Goal: Information Seeking & Learning: Learn about a topic

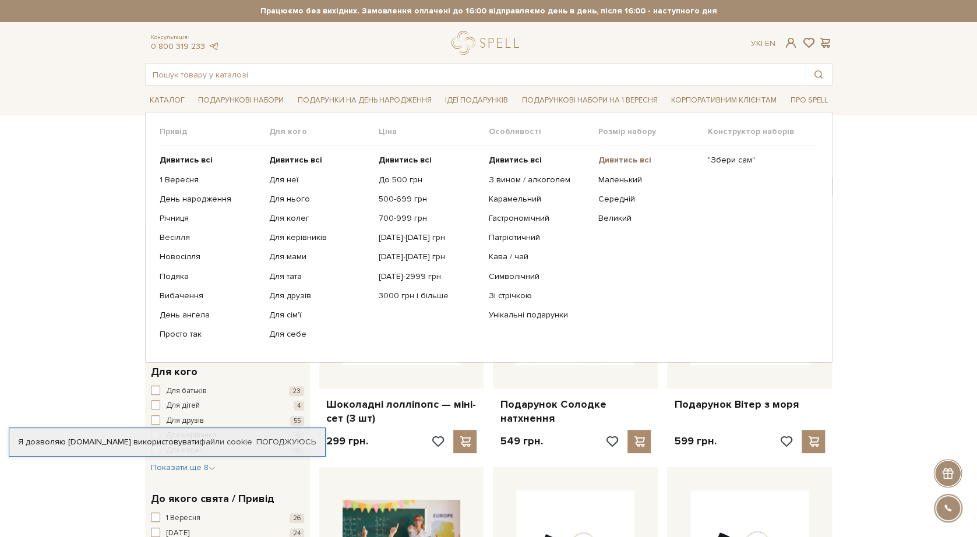
click at [615, 162] on b "Дивитись всі" at bounding box center [624, 160] width 53 height 10
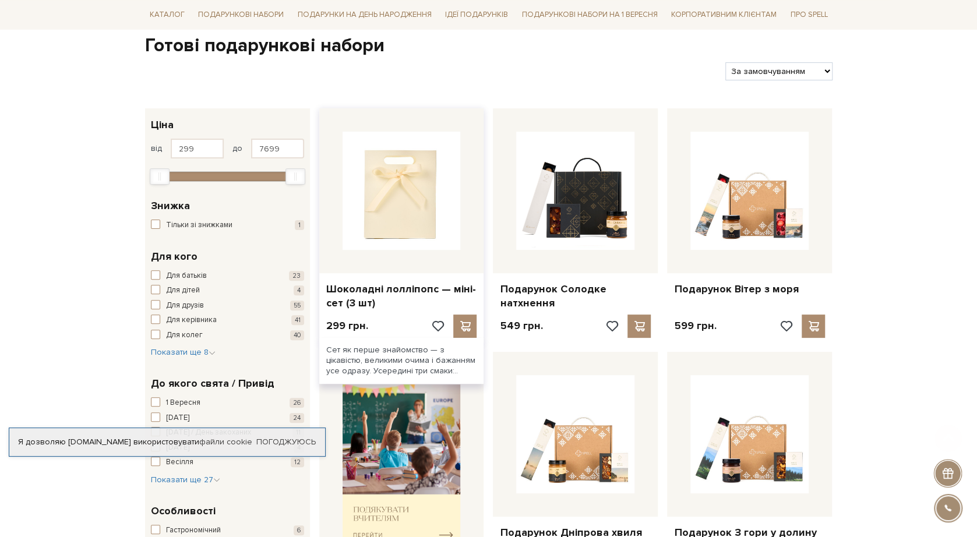
scroll to position [116, 0]
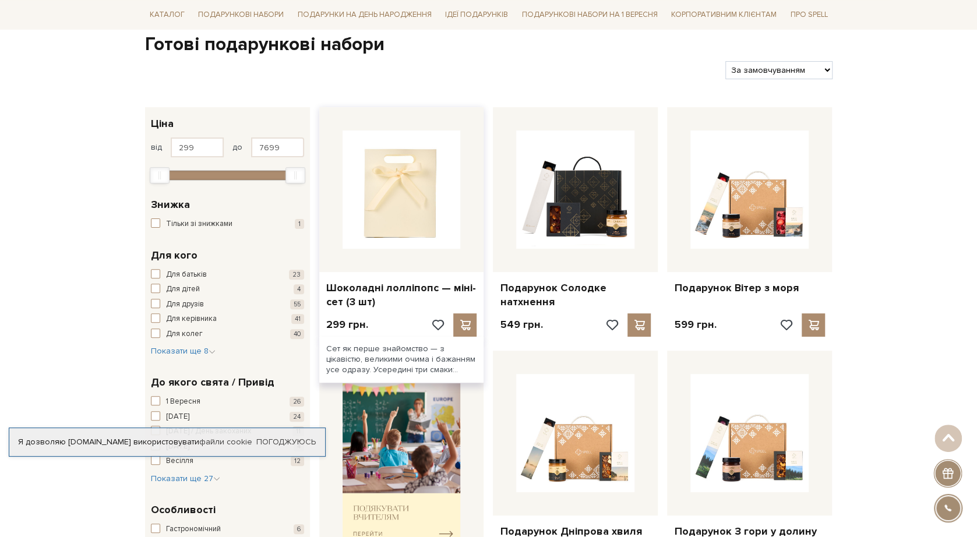
click at [414, 203] on img at bounding box center [402, 189] width 118 height 118
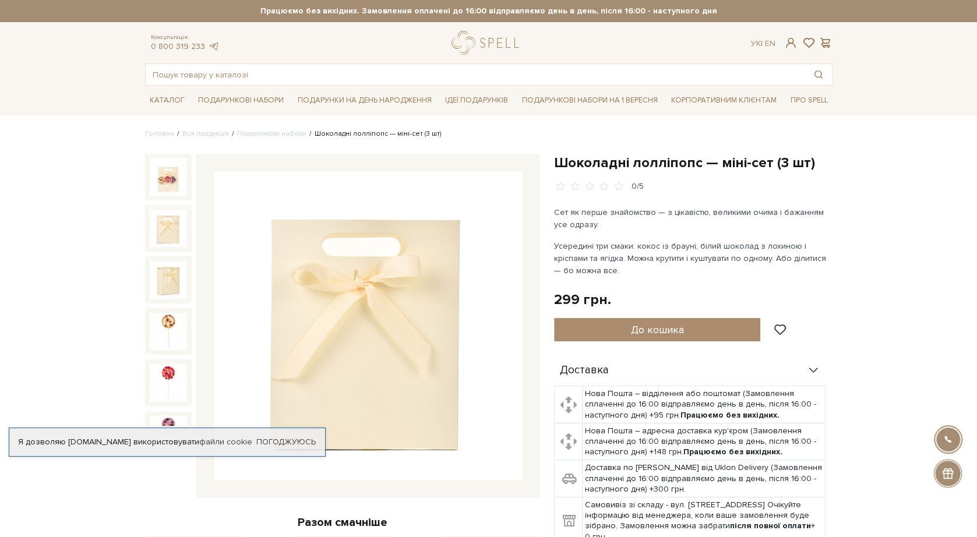
click at [157, 213] on img at bounding box center [168, 228] width 37 height 37
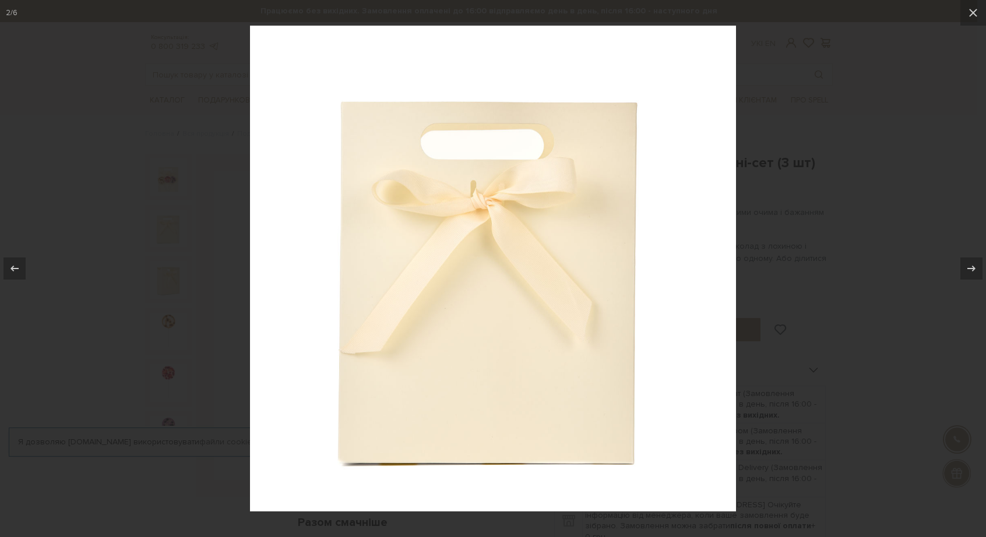
click at [153, 260] on div at bounding box center [493, 268] width 986 height 537
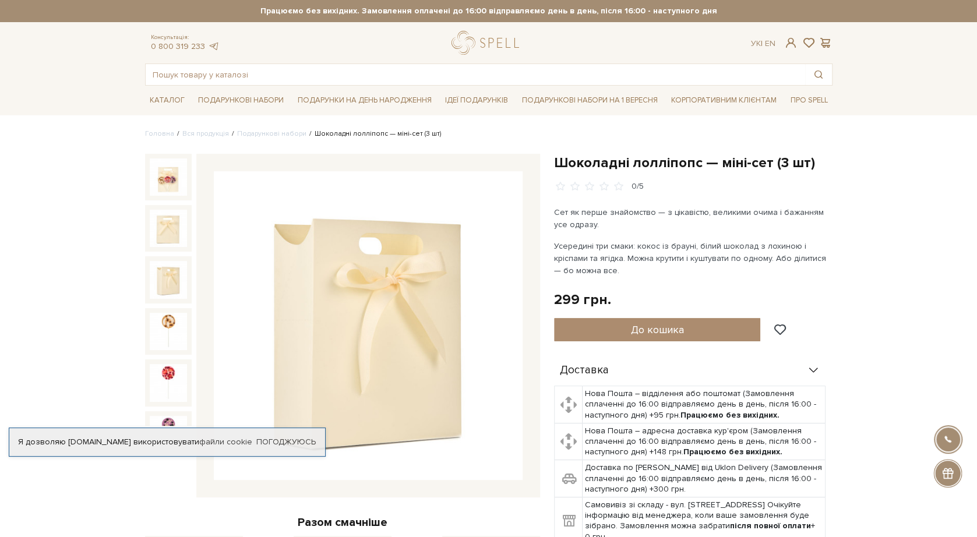
click at [166, 287] on img at bounding box center [168, 279] width 37 height 37
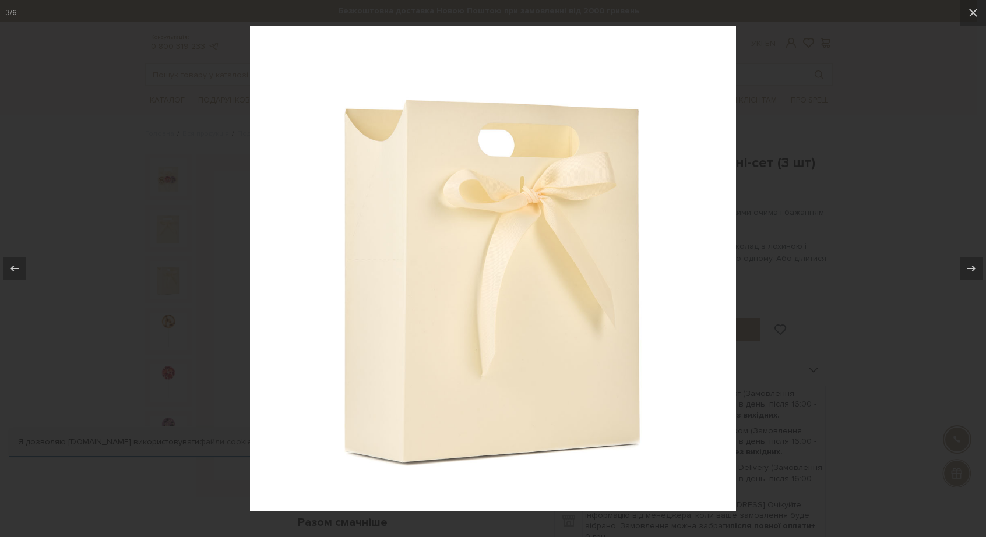
click at [170, 331] on div at bounding box center [493, 268] width 986 height 537
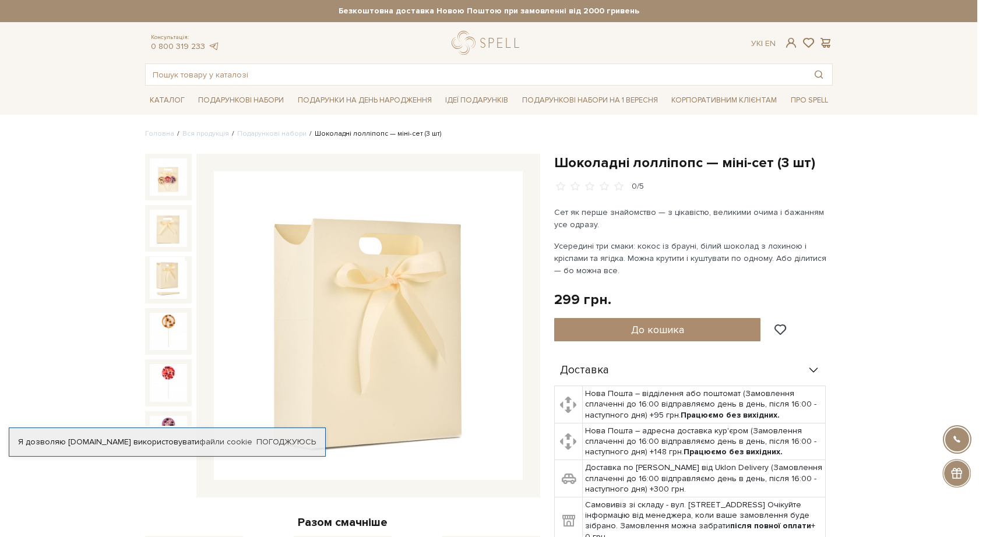
click at [170, 320] on div at bounding box center [493, 268] width 986 height 537
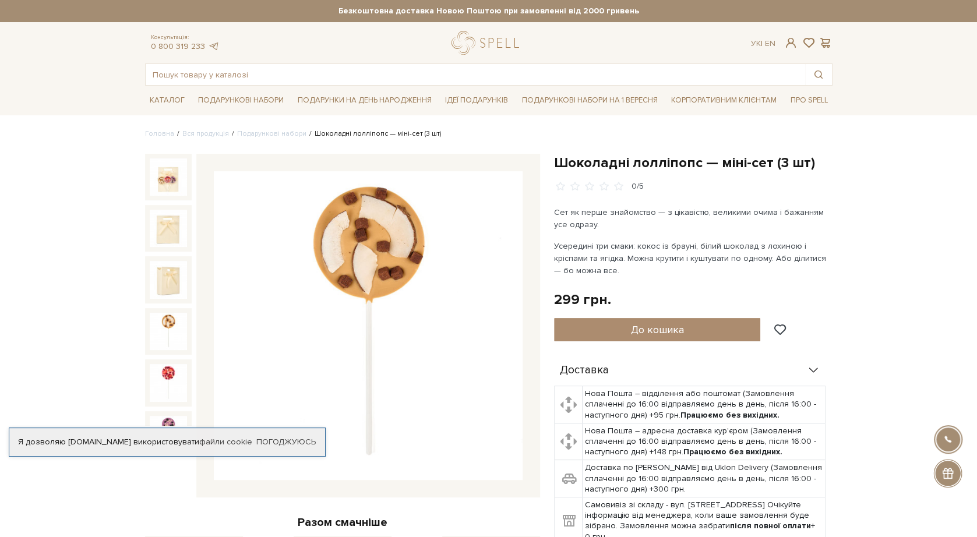
click at [163, 359] on div at bounding box center [168, 382] width 47 height 47
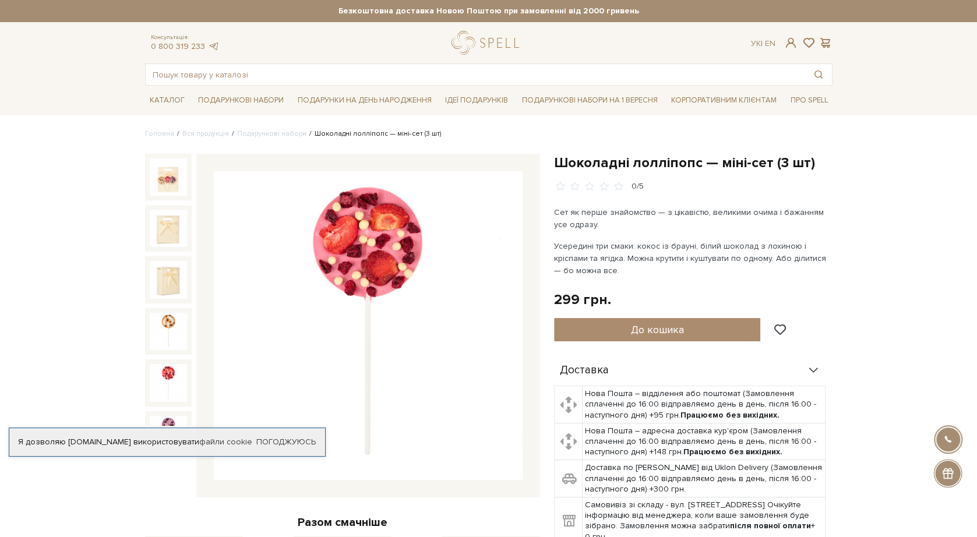
click at [173, 368] on img at bounding box center [168, 382] width 37 height 37
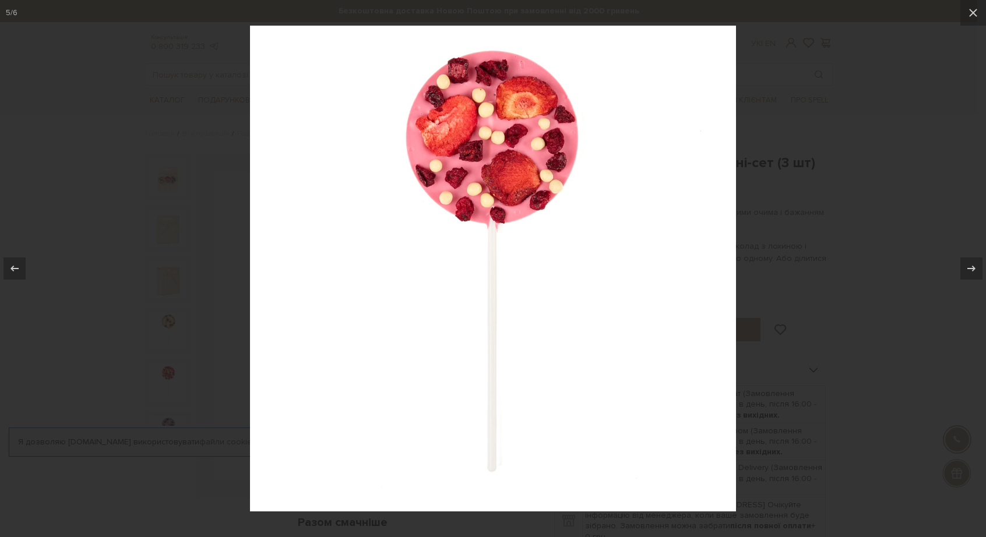
click at [167, 404] on div at bounding box center [493, 268] width 986 height 537
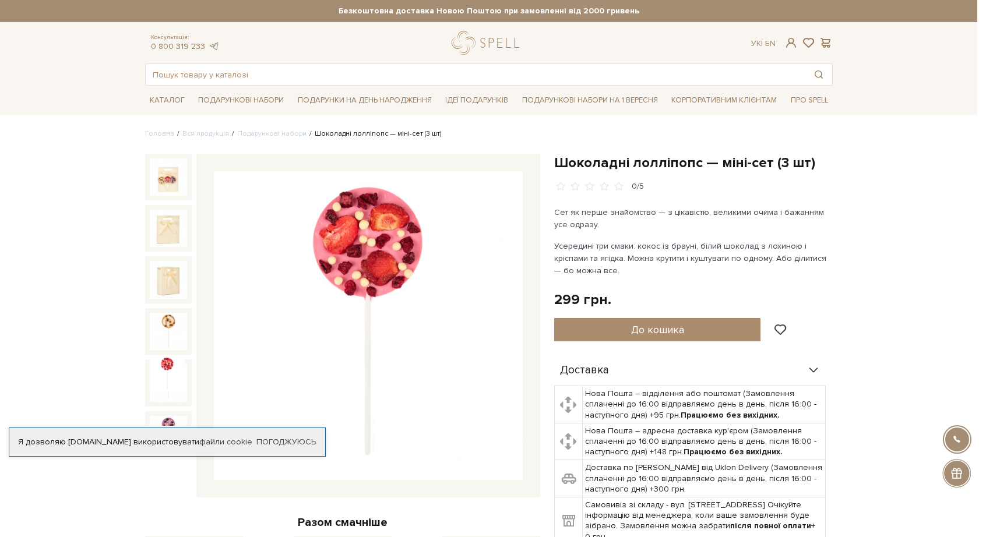
click at [167, 397] on div at bounding box center [493, 268] width 986 height 537
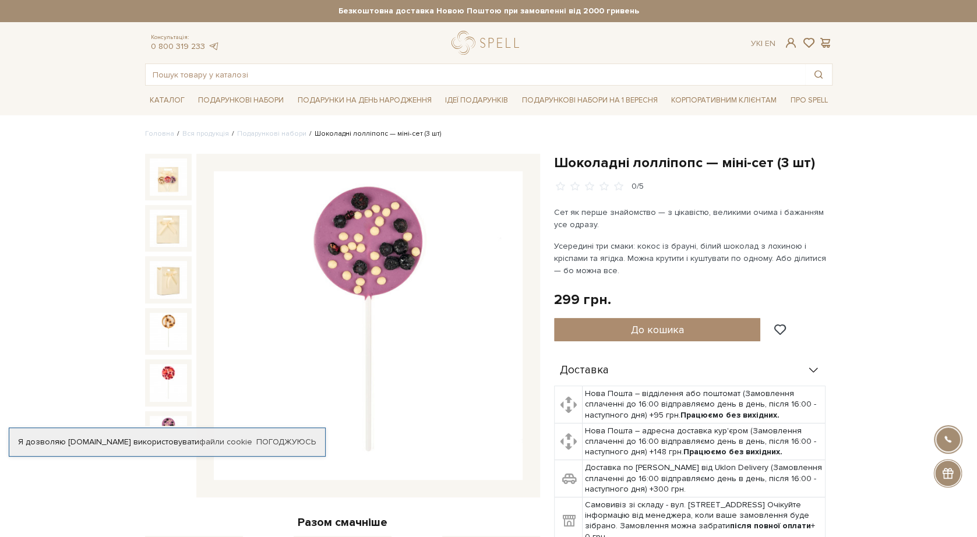
click at [165, 416] on img at bounding box center [168, 434] width 37 height 37
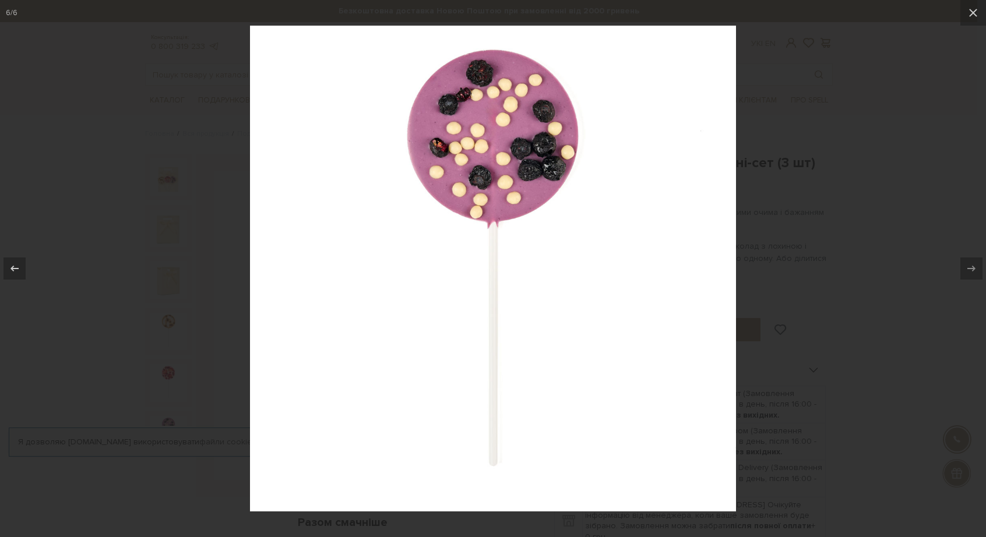
click at [152, 203] on div at bounding box center [493, 268] width 986 height 537
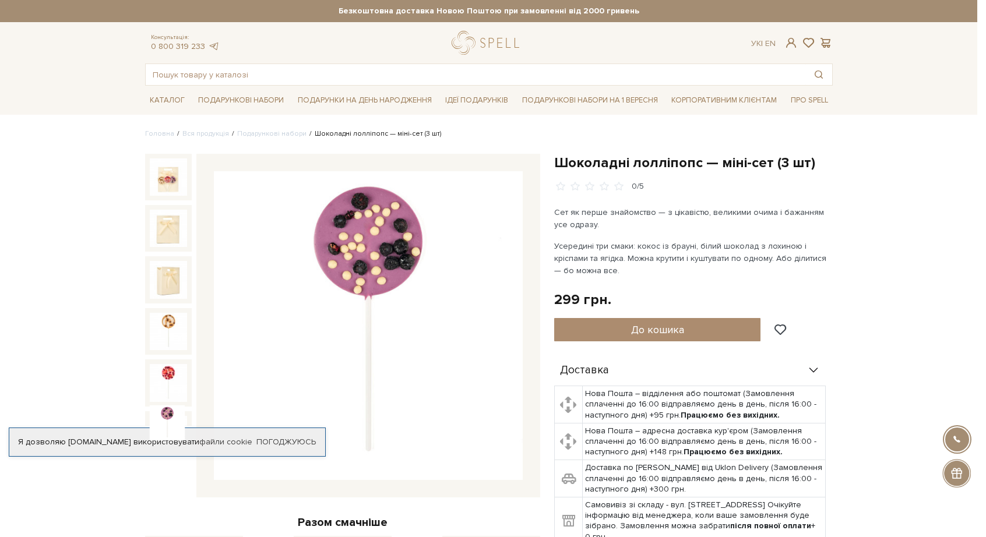
click at [156, 190] on div at bounding box center [493, 268] width 986 height 537
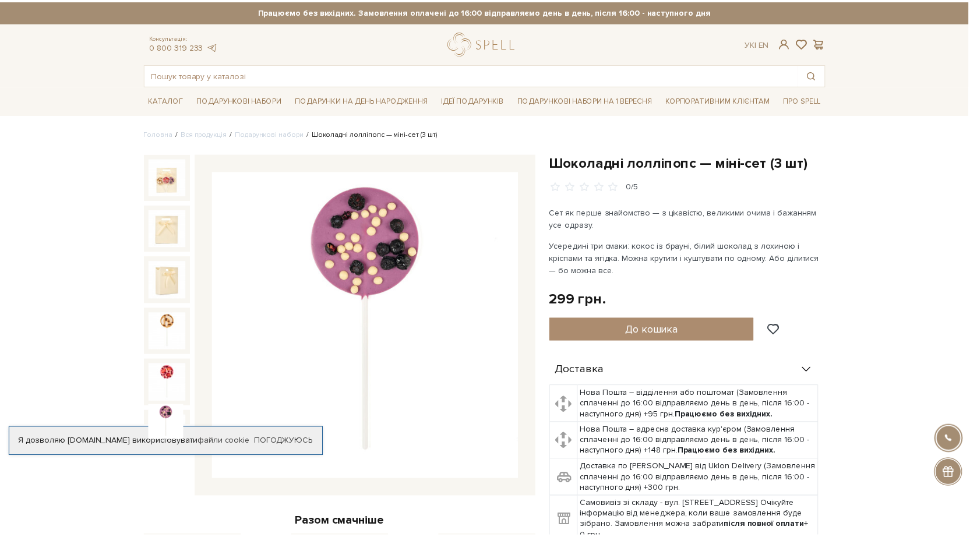
scroll to position [15, 0]
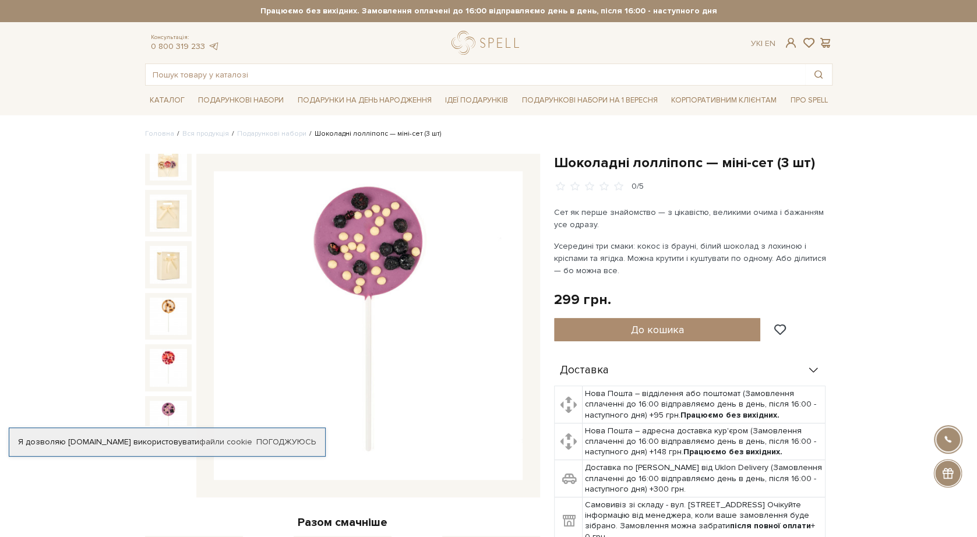
click at [159, 190] on div at bounding box center [168, 213] width 47 height 47
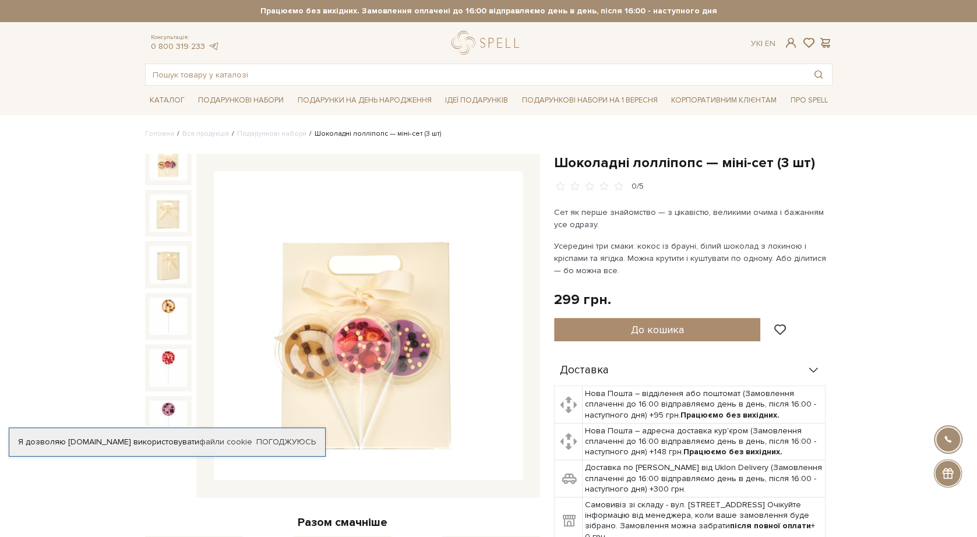
click at [163, 164] on img at bounding box center [168, 161] width 37 height 37
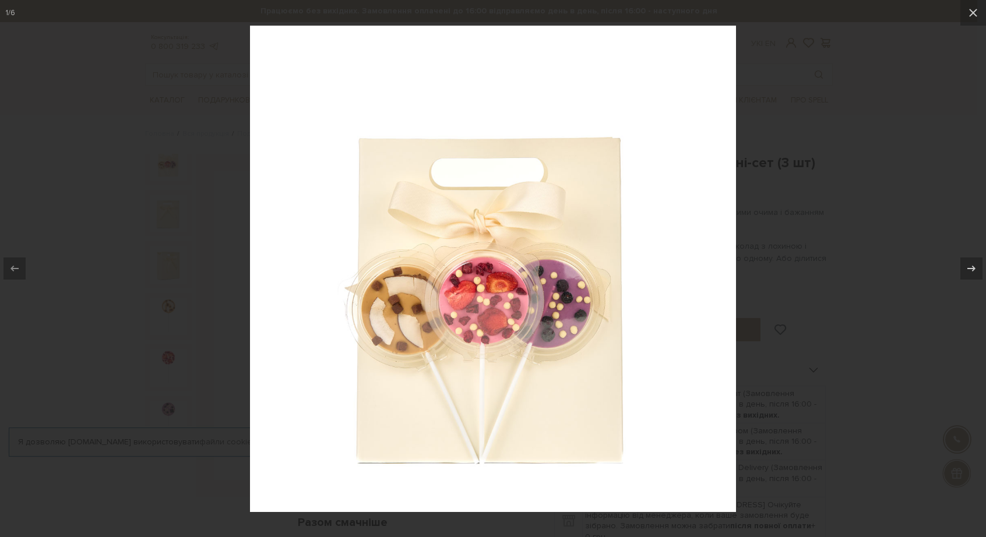
click at [163, 164] on div at bounding box center [493, 268] width 986 height 537
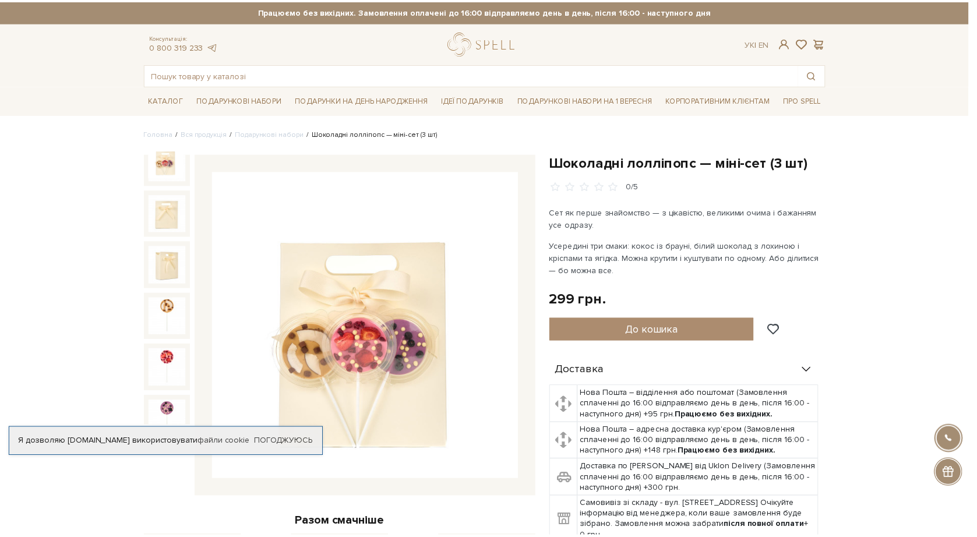
scroll to position [5, 0]
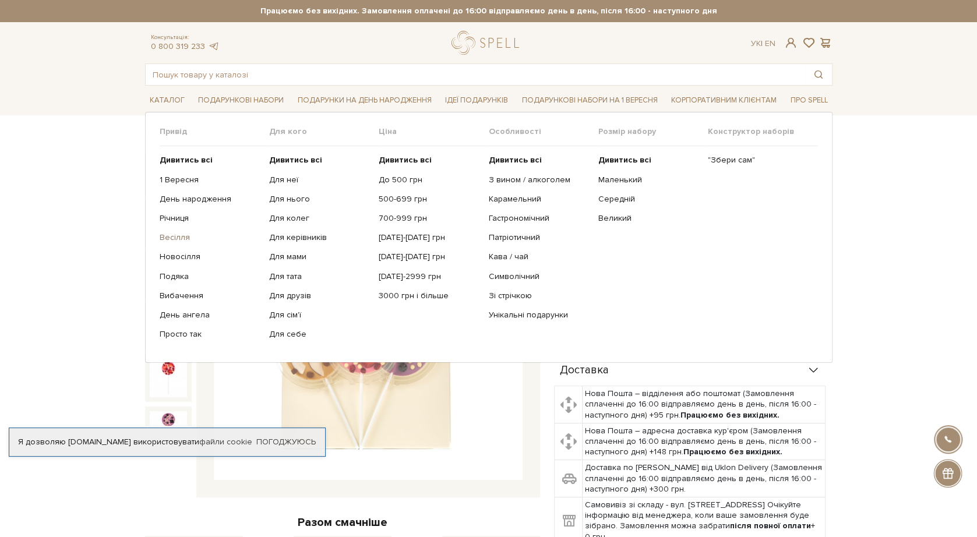
click at [175, 234] on link "Весілля" at bounding box center [210, 237] width 101 height 10
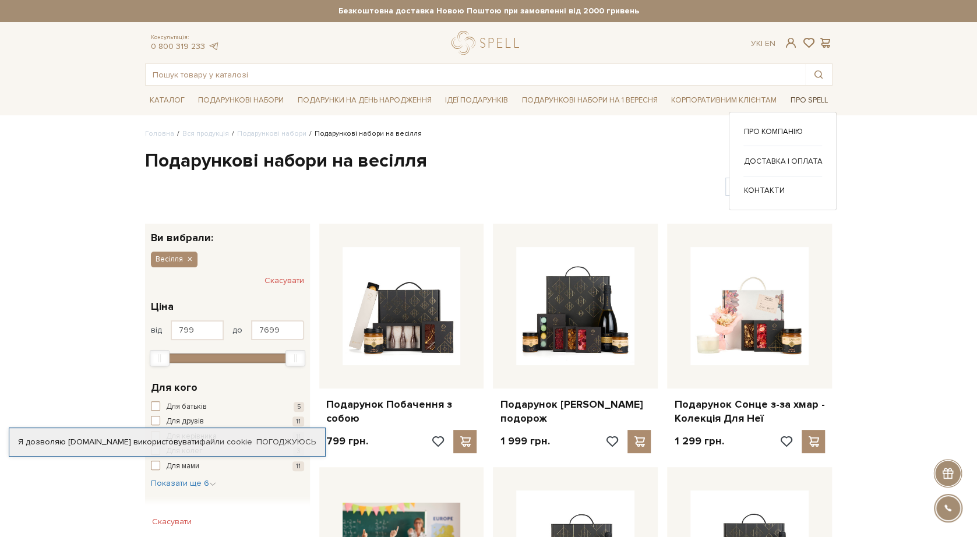
click at [828, 103] on link "Про Spell" at bounding box center [809, 100] width 47 height 18
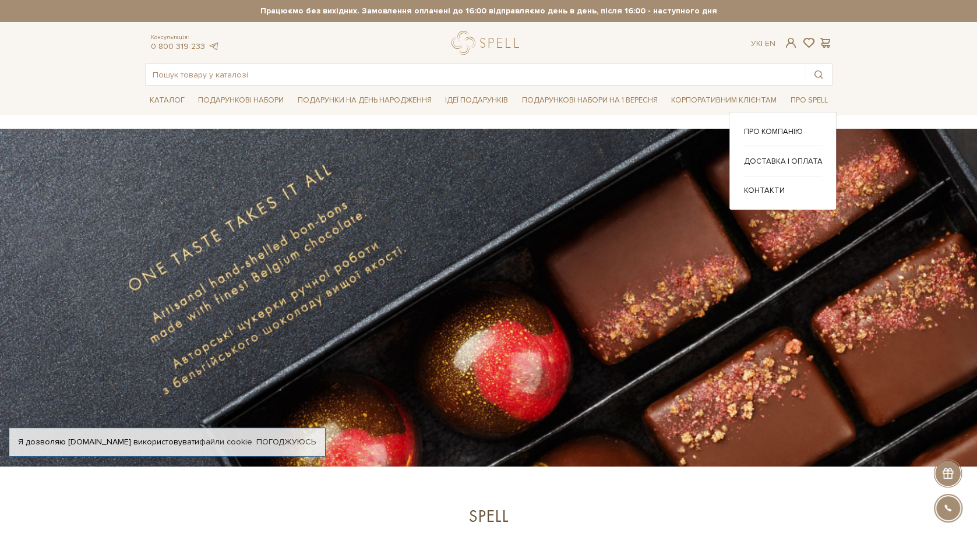
click at [744, 123] on div "Про компанію Доставка і оплата" at bounding box center [783, 161] width 108 height 98
click at [749, 129] on link "Про компанію" at bounding box center [782, 131] width 79 height 10
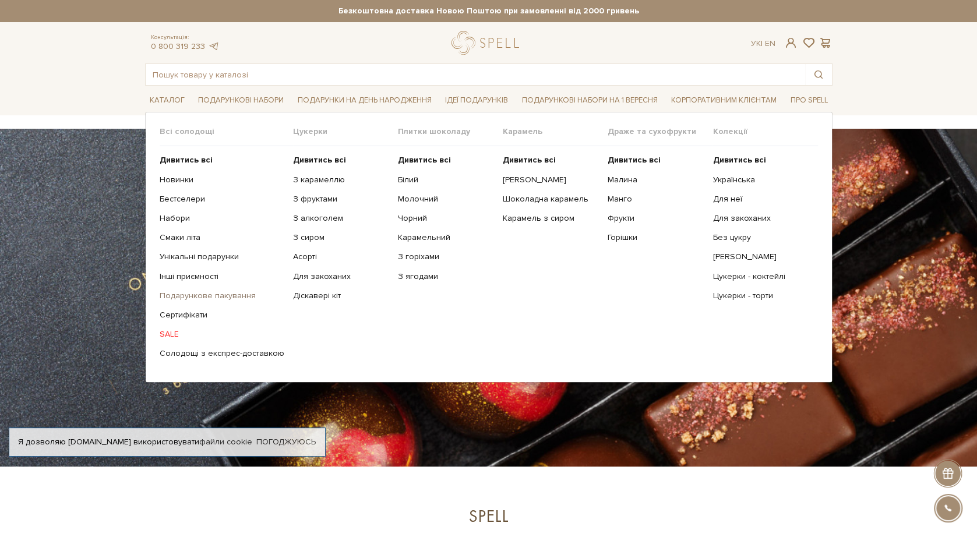
click at [221, 296] on link "Подарункове пакування" at bounding box center [222, 296] width 125 height 10
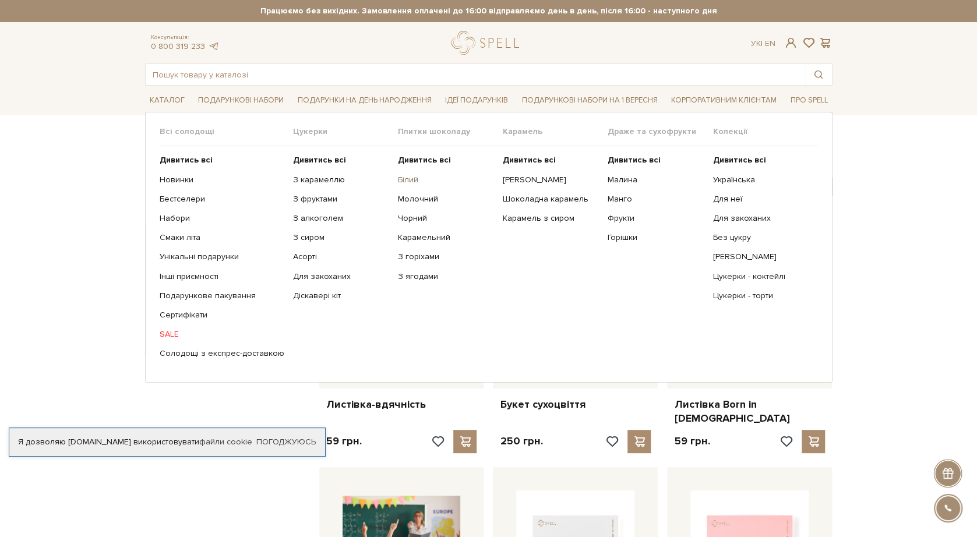
click at [409, 176] on link "Білий" at bounding box center [446, 180] width 96 height 10
